Goal: Information Seeking & Learning: Learn about a topic

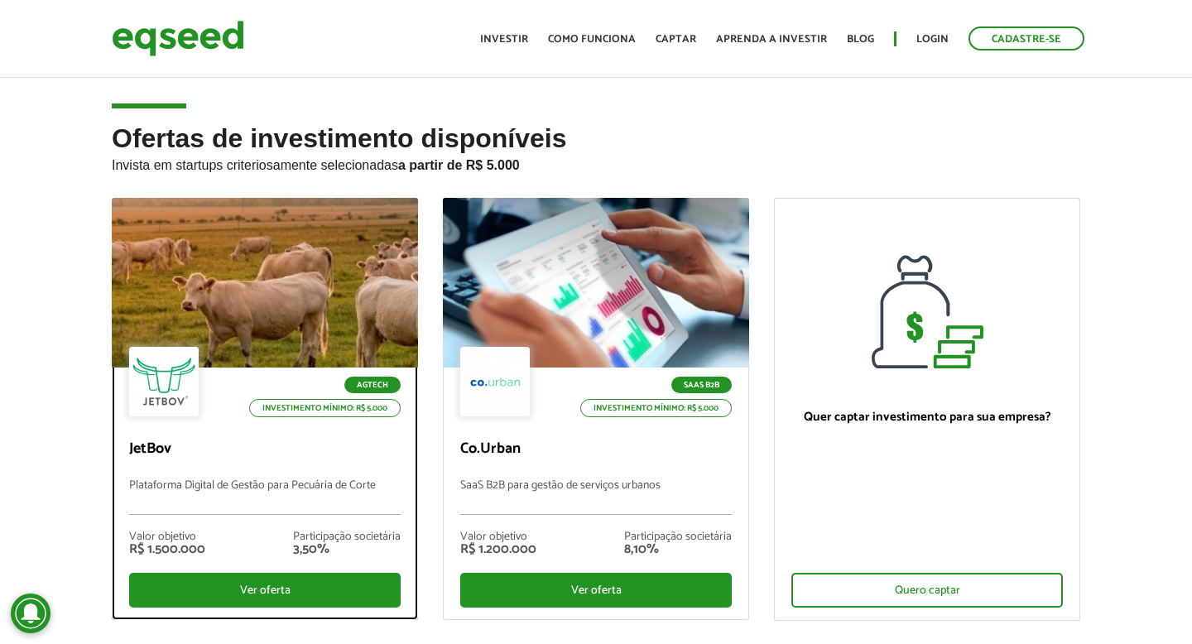
click at [257, 299] on div at bounding box center [265, 283] width 368 height 204
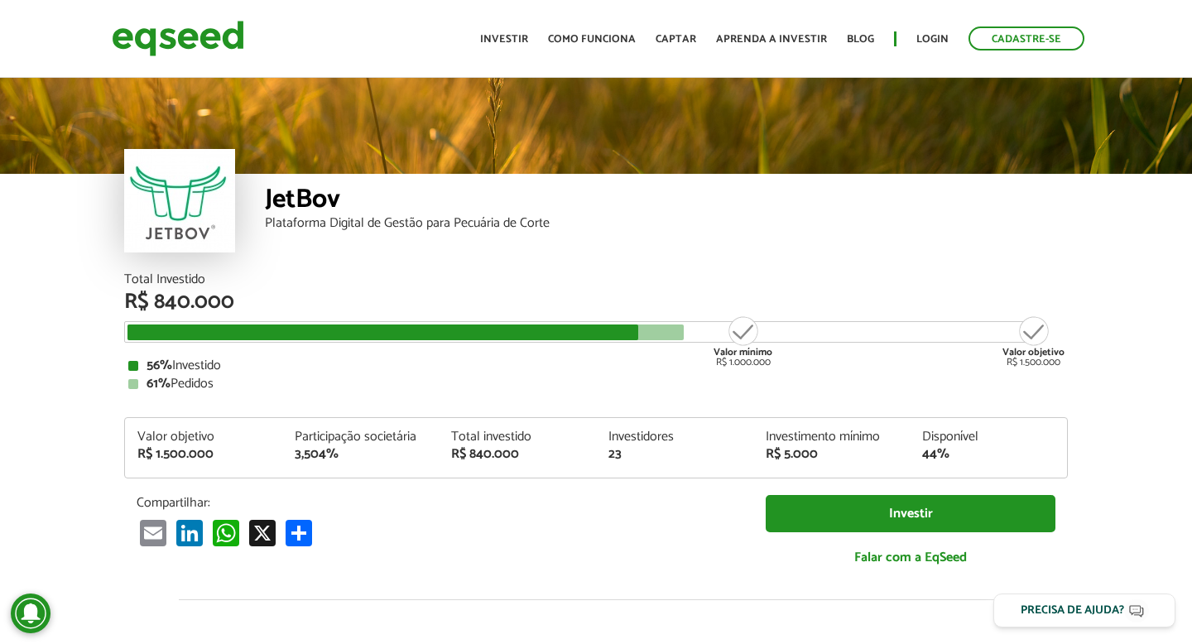
click at [89, 324] on article "JetBov Plataforma Digital de Gestão para Pecuária de Corte Total Investido R$ 8…" at bounding box center [596, 619] width 1192 height 1089
click at [516, 44] on link "Investir" at bounding box center [504, 39] width 48 height 11
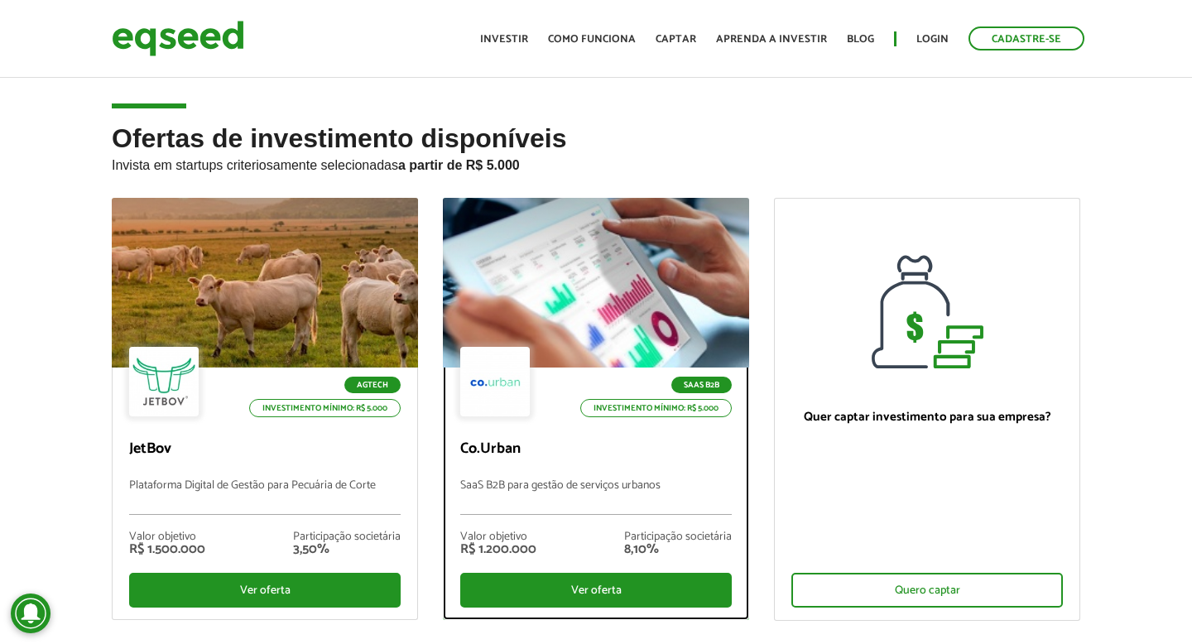
click at [589, 281] on div at bounding box center [596, 283] width 368 height 204
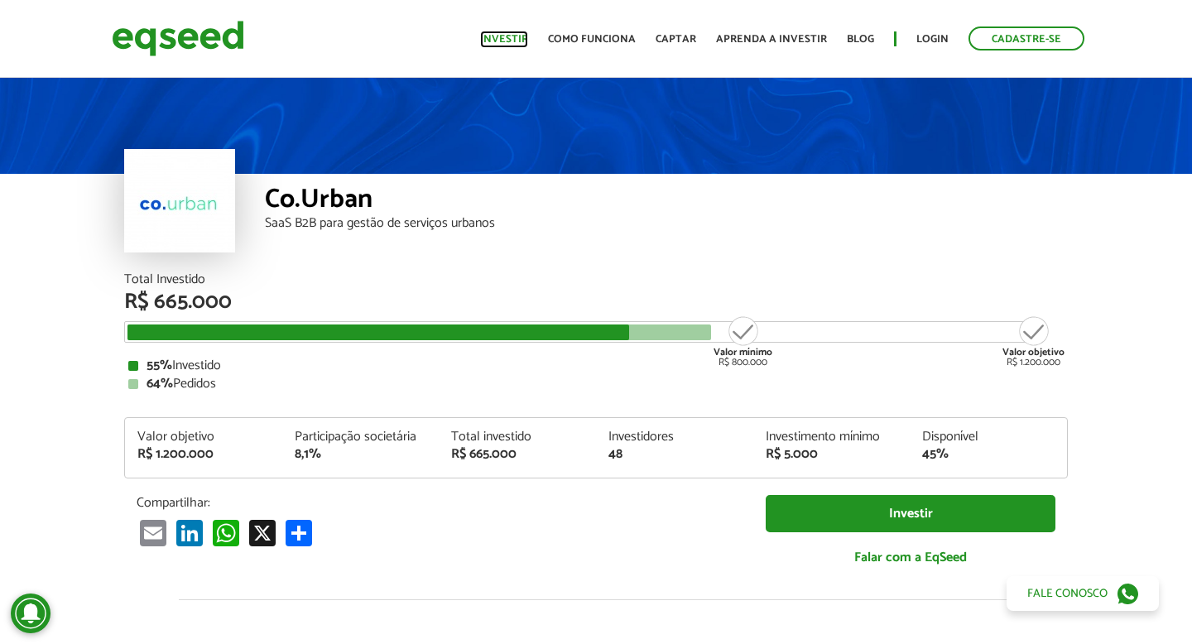
click at [525, 43] on link "Investir" at bounding box center [504, 39] width 48 height 11
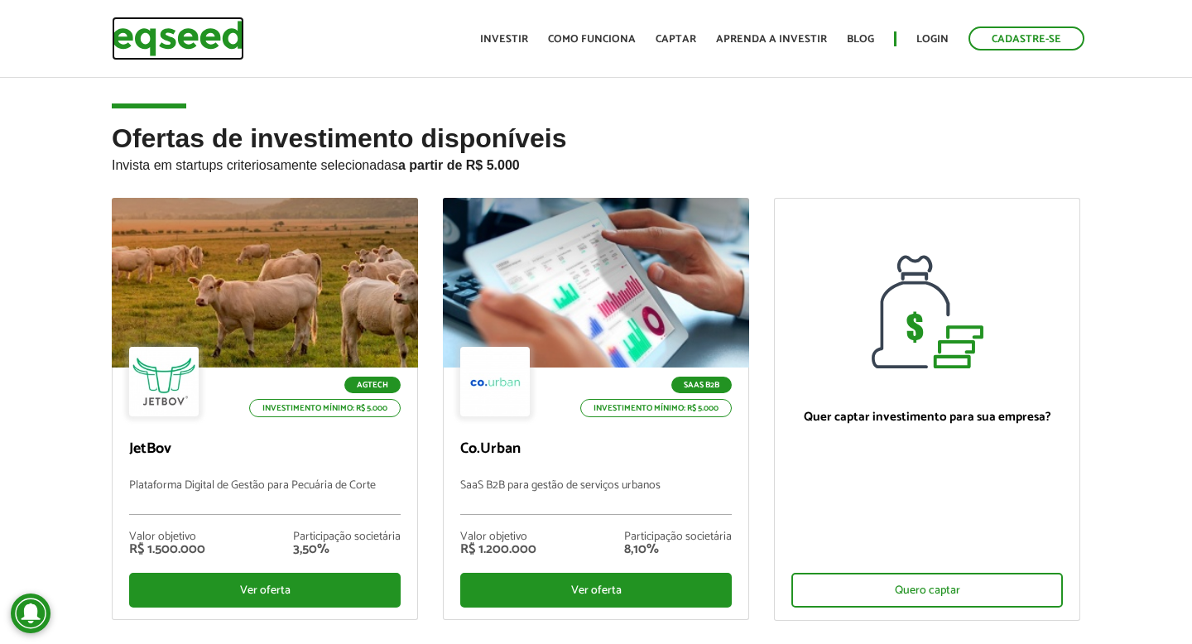
click at [174, 43] on img at bounding box center [178, 39] width 132 height 44
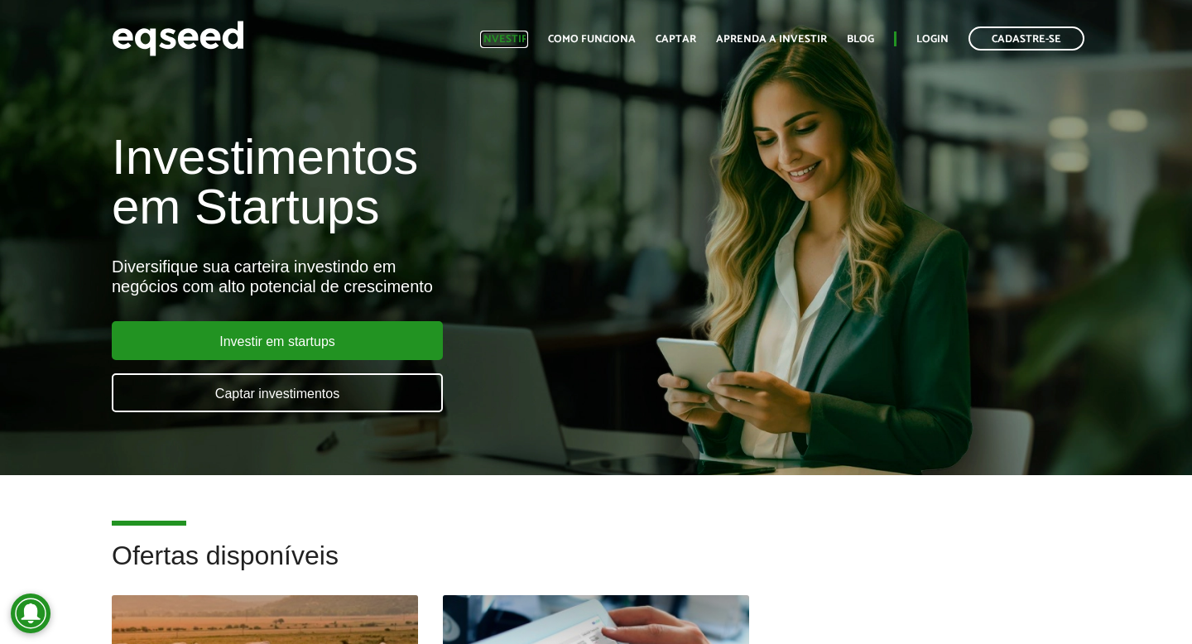
click at [515, 42] on link "Investir" at bounding box center [504, 39] width 48 height 11
